Goal: Understand process/instructions

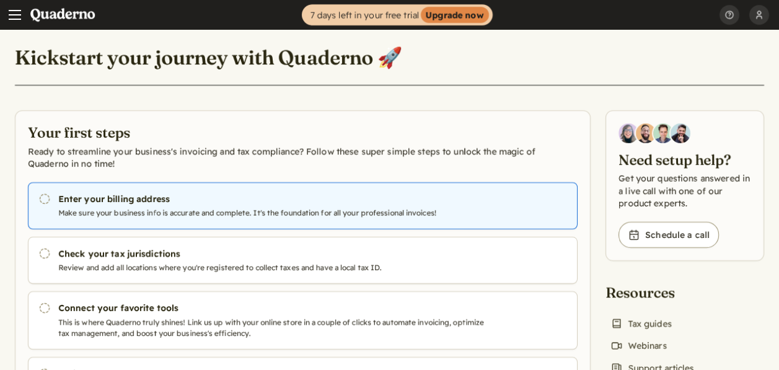
scroll to position [62, 0]
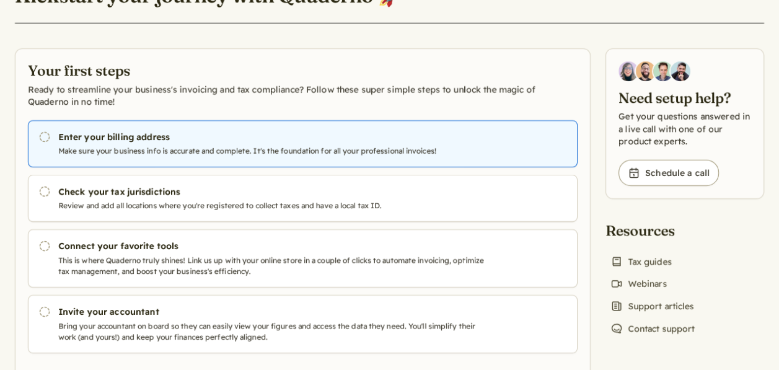
click at [81, 137] on h3 "Enter your billing address" at bounding box center [271, 137] width 426 height 12
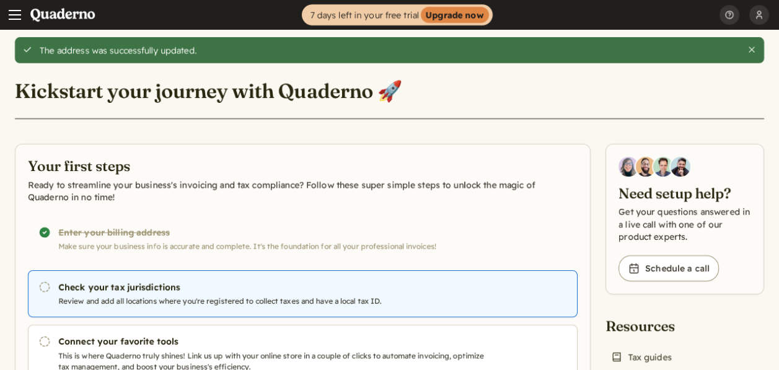
click at [144, 287] on h3 "Check your tax jurisdictions" at bounding box center [271, 287] width 426 height 12
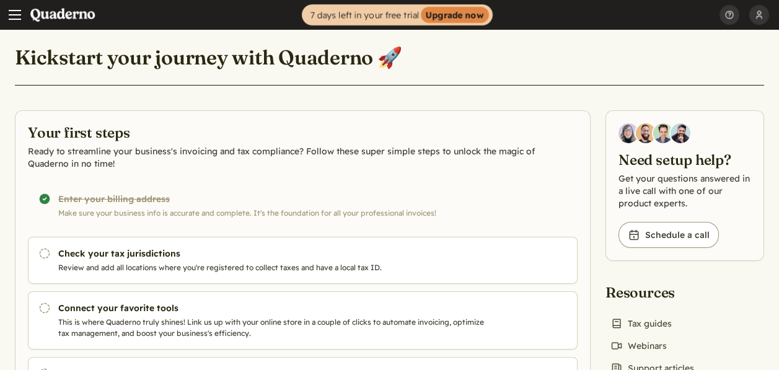
scroll to position [62, 0]
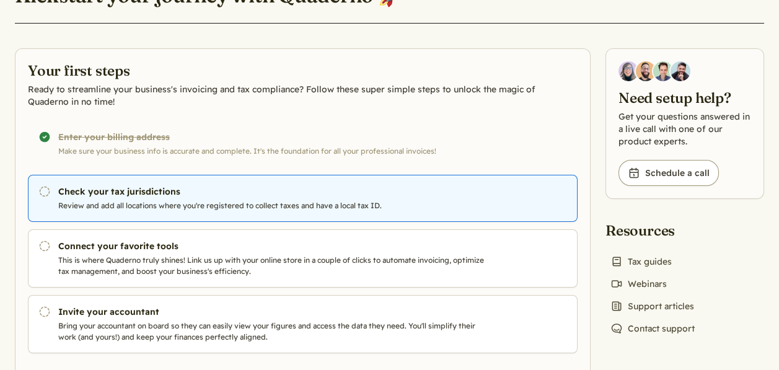
click at [46, 191] on icon "Pending" at bounding box center [44, 191] width 12 height 12
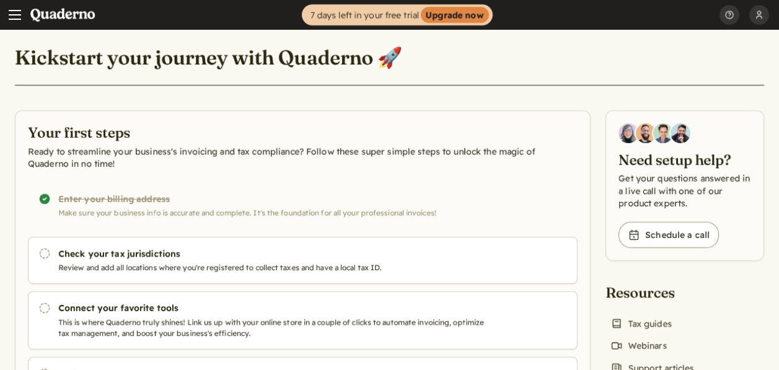
click at [19, 17] on span "Main menu" at bounding box center [15, 15] width 12 height 12
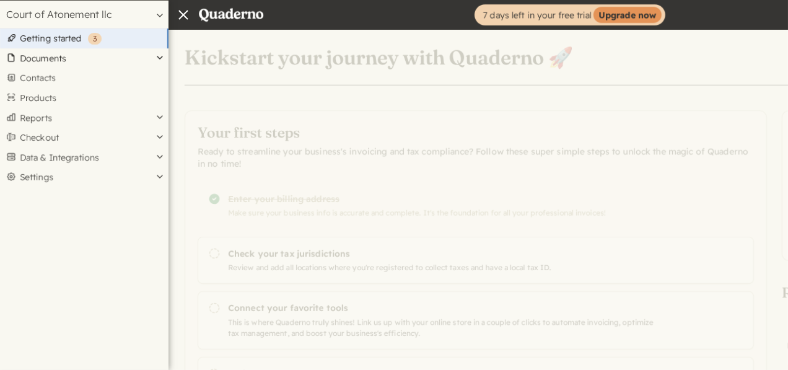
click at [40, 53] on button "Documents" at bounding box center [84, 58] width 169 height 20
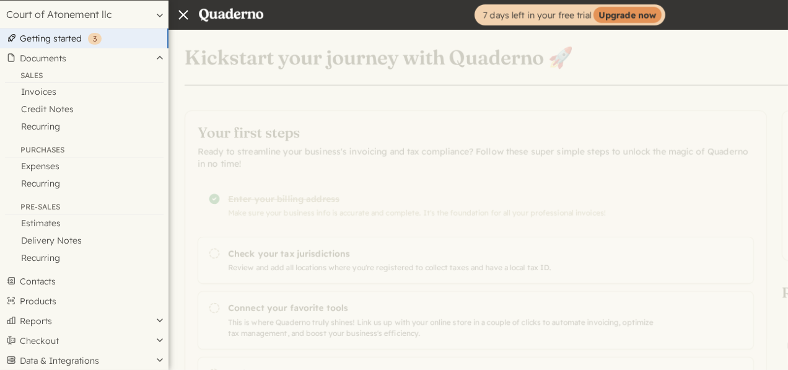
click at [40, 71] on div "Sales" at bounding box center [84, 77] width 159 height 12
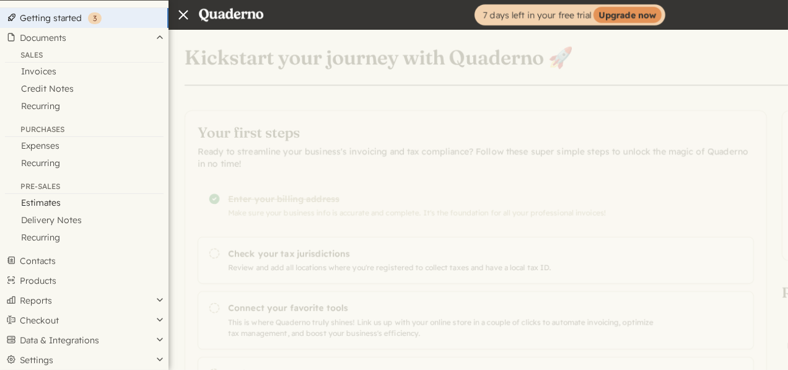
scroll to position [32, 0]
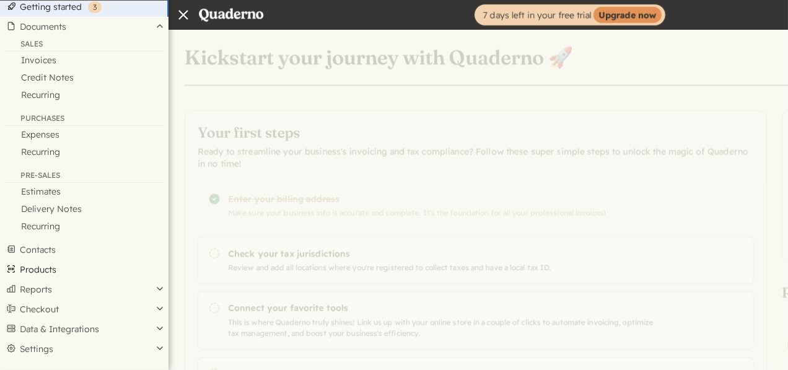
click at [38, 268] on link "Products" at bounding box center [84, 270] width 169 height 20
